Goal: Information Seeking & Learning: Learn about a topic

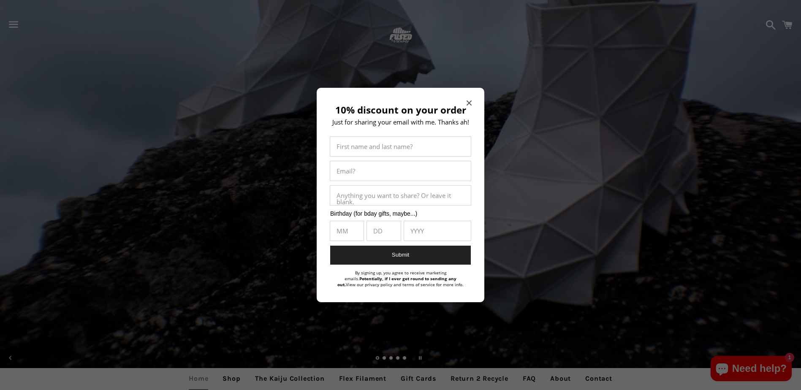
click at [466, 101] on div "10% discount on your order Just for sharing your email with me. Thanks ah! Firs…" at bounding box center [401, 195] width 168 height 214
click at [469, 101] on icon "Close modal" at bounding box center [468, 102] width 5 height 5
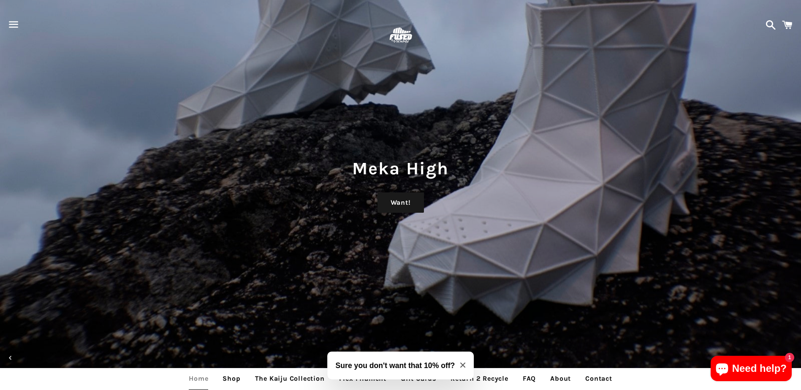
click at [14, 24] on span "button" at bounding box center [13, 24] width 19 height 25
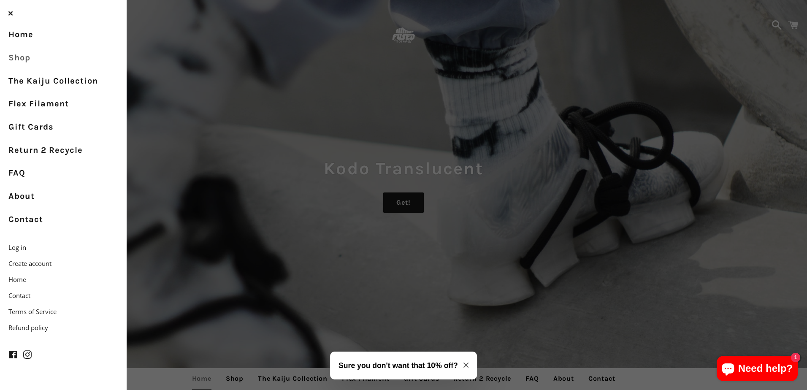
click at [29, 50] on link "Shop" at bounding box center [63, 57] width 127 height 23
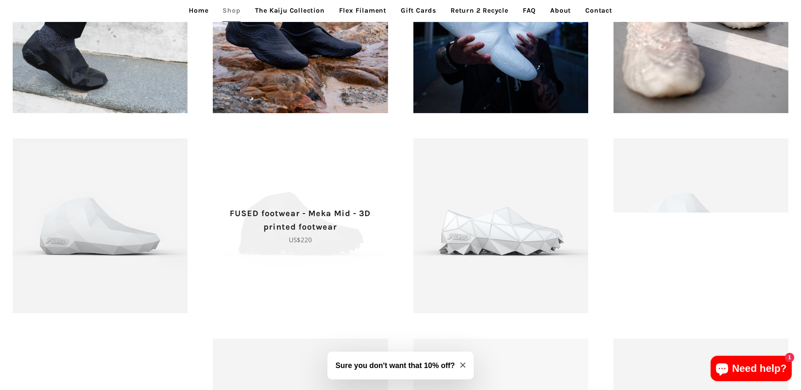
scroll to position [971, 0]
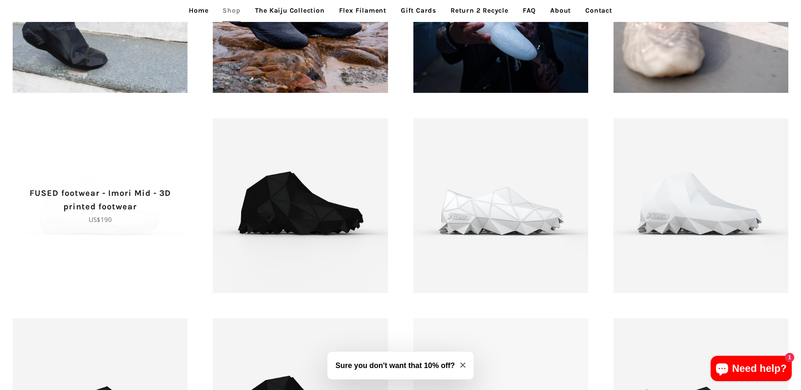
click at [160, 255] on span "FUSED footwear - Imori Mid - 3D printed footwear Regular price US$190" at bounding box center [100, 205] width 175 height 175
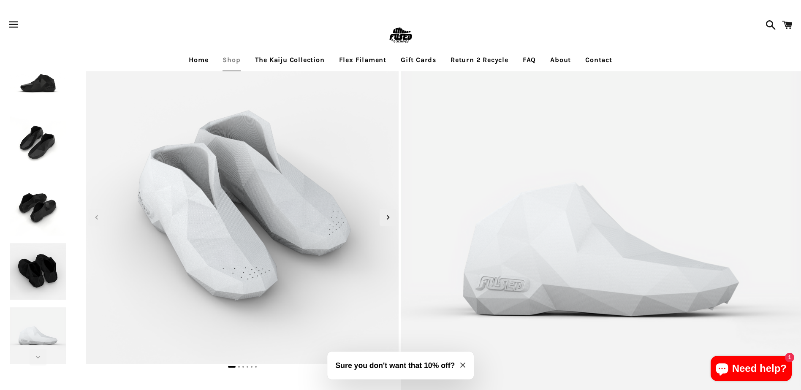
click at [564, 53] on link "About" at bounding box center [560, 59] width 33 height 21
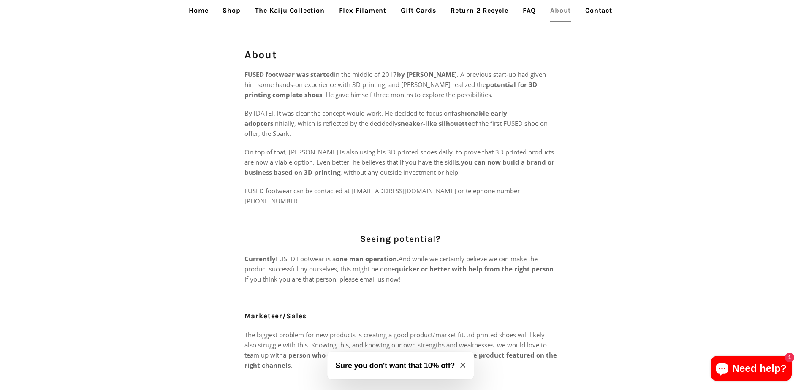
scroll to position [42, 0]
